Goal: Entertainment & Leisure: Consume media (video, audio)

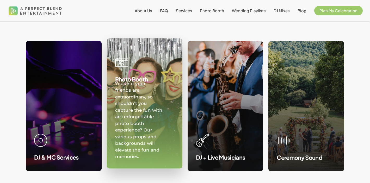
scroll to position [499, 0]
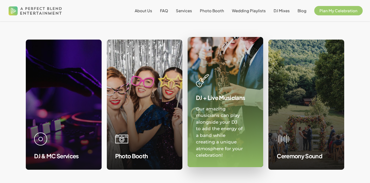
click at [218, 108] on link at bounding box center [225, 102] width 75 height 130
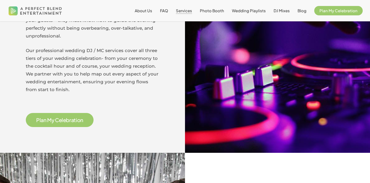
scroll to position [253, 0]
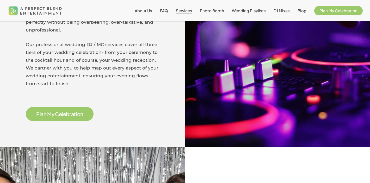
click at [80, 114] on span "P l a n M y C e l e b r a t i o n" at bounding box center [59, 114] width 47 height 7
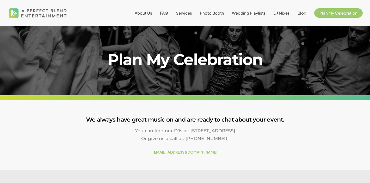
click at [285, 11] on span "DJ Mixes" at bounding box center [282, 12] width 16 height 5
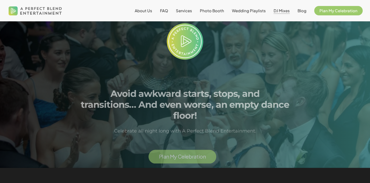
scroll to position [619, 0]
